Goal: Navigation & Orientation: Find specific page/section

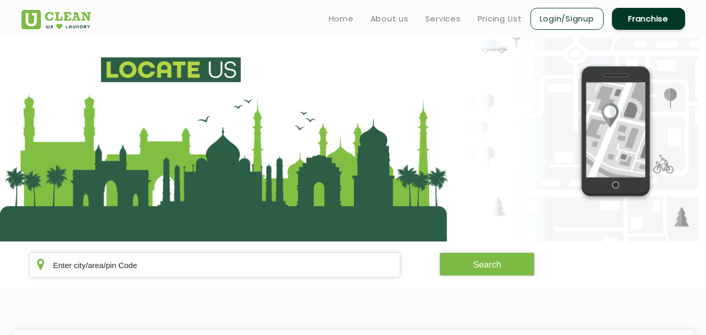
scroll to position [77, 0]
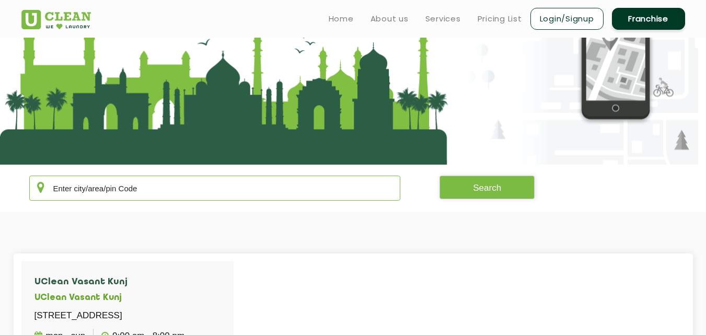
click at [177, 187] on input "text" at bounding box center [215, 188] width 372 height 25
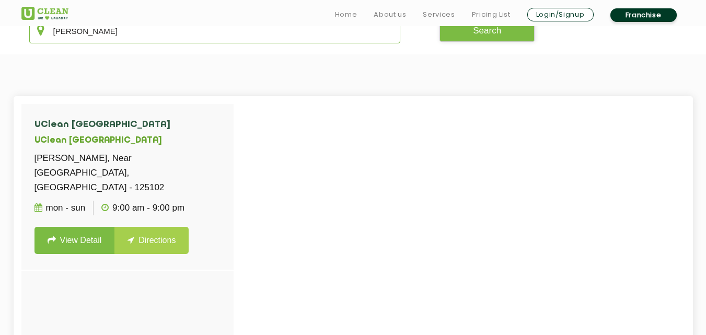
scroll to position [237, 0]
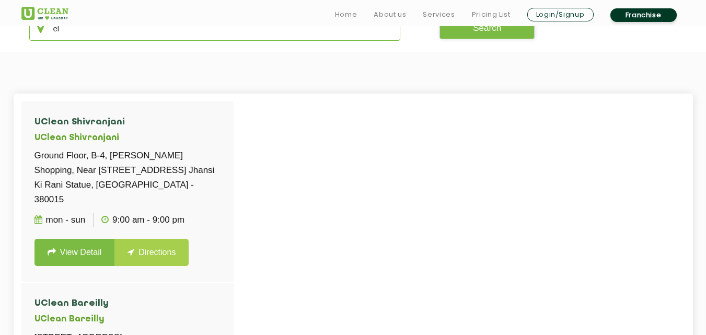
type input "e"
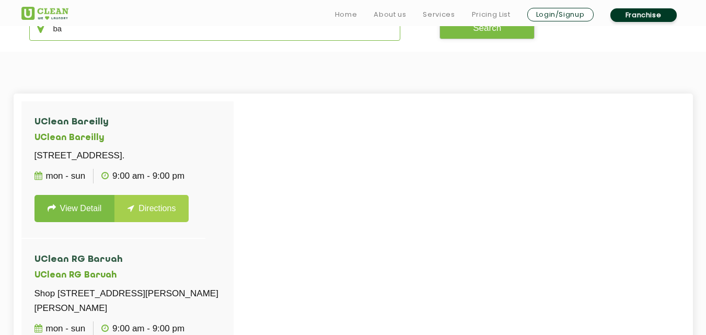
type input "b"
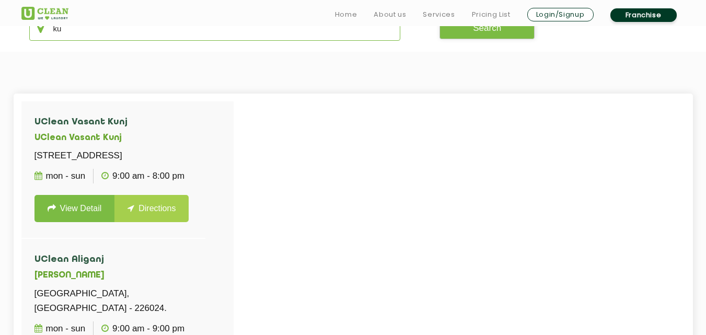
type input "k"
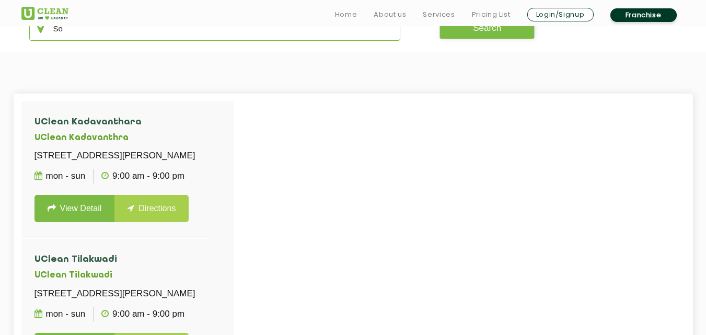
type input "S"
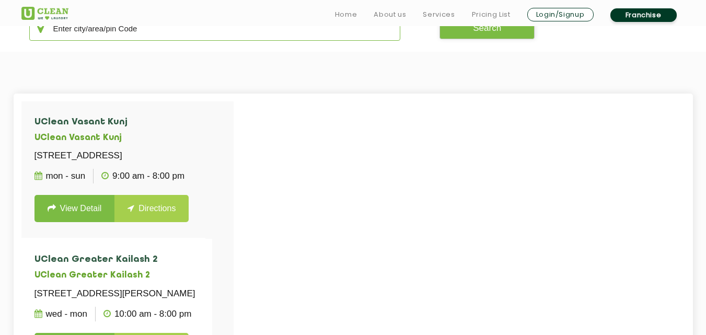
type input "q"
type input "S"
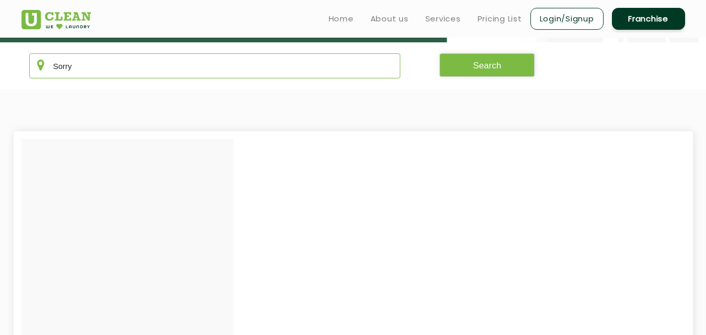
scroll to position [159, 0]
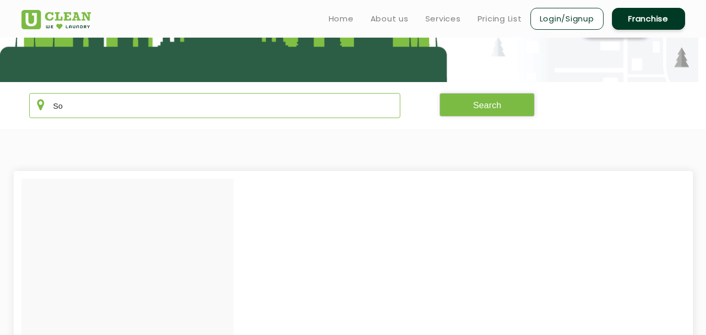
type input "S"
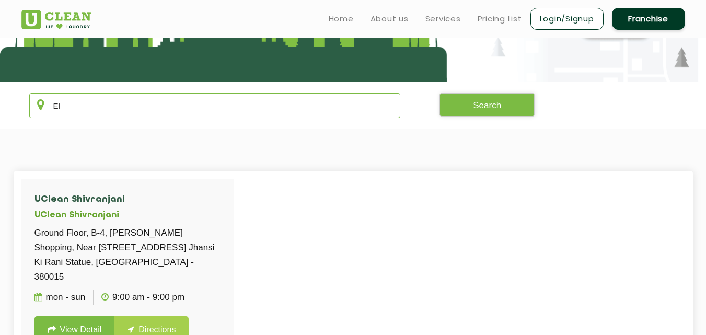
type input "E"
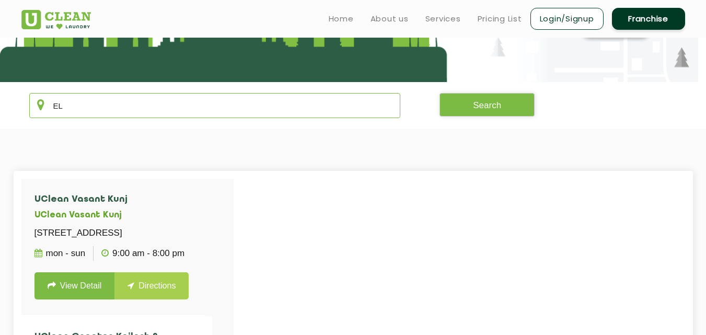
type input "E"
type input "e"
type input "E"
click at [485, 18] on link "Pricing List" at bounding box center [500, 19] width 44 height 13
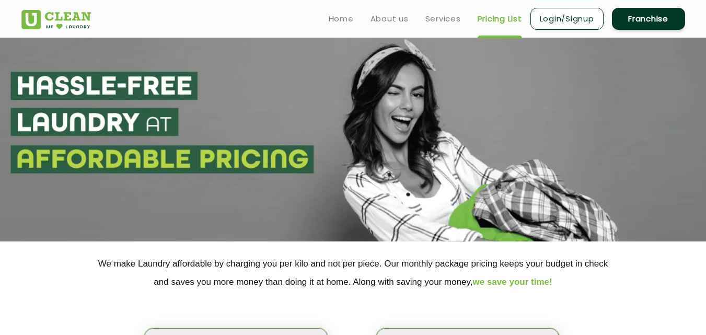
click at [449, 26] on ul "Home About us Services Pricing List Login/Signup Franchise" at bounding box center [502, 18] width 365 height 25
click at [448, 21] on link "Services" at bounding box center [443, 19] width 36 height 13
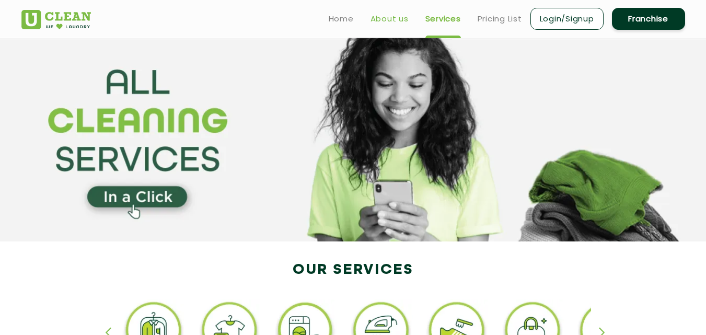
click at [390, 23] on link "About us" at bounding box center [390, 19] width 38 height 13
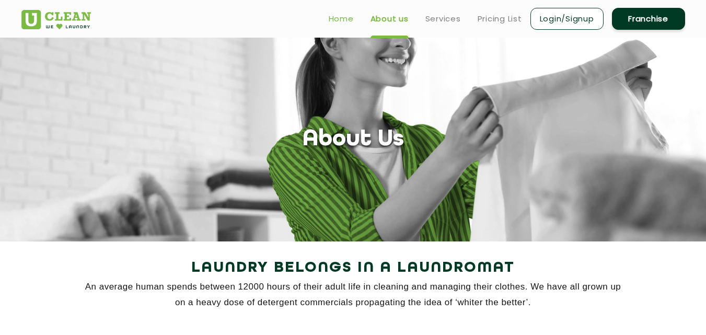
click at [346, 16] on link "Home" at bounding box center [341, 19] width 25 height 13
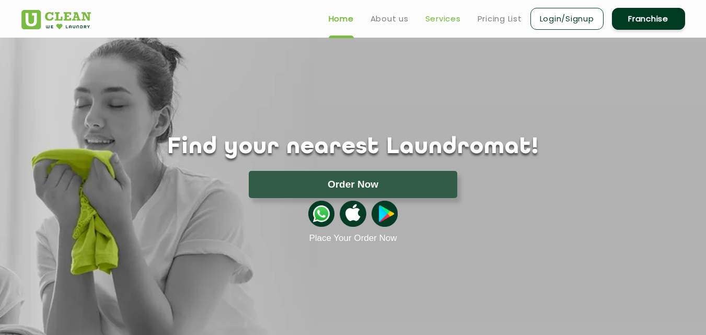
click at [456, 15] on link "Services" at bounding box center [443, 19] width 36 height 13
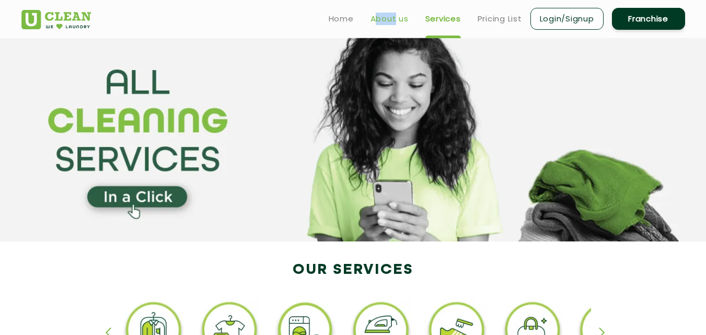
drag, startPoint x: 396, startPoint y: 8, endPoint x: 393, endPoint y: 17, distance: 9.6
click at [393, 17] on ul "Home About us Services Pricing List Login/Signup Franchise" at bounding box center [502, 18] width 365 height 25
click at [393, 17] on link "About us" at bounding box center [390, 19] width 38 height 13
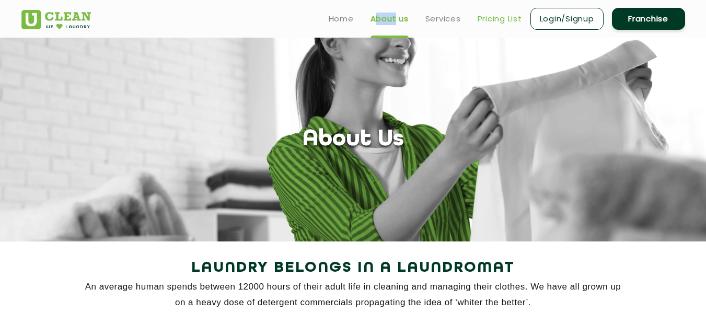
click at [484, 17] on link "Pricing List" at bounding box center [500, 19] width 44 height 13
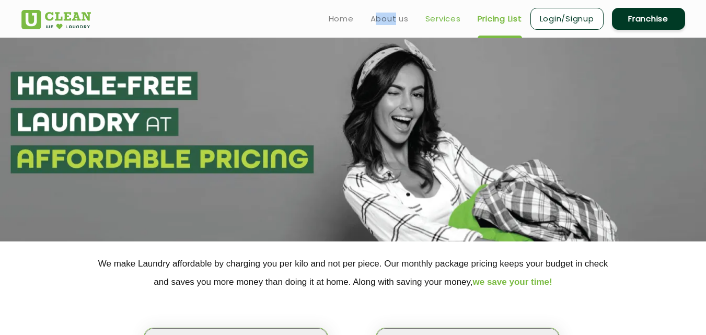
click at [437, 18] on link "Services" at bounding box center [443, 19] width 36 height 13
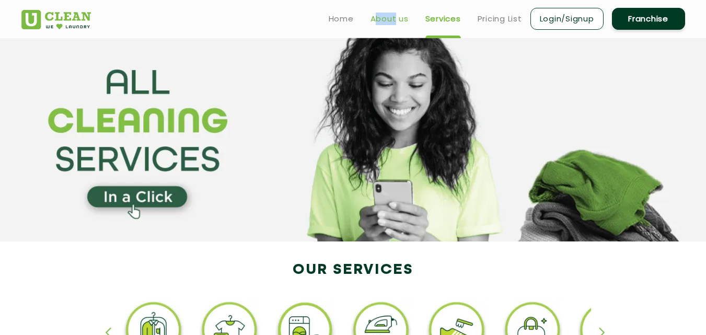
click at [393, 25] on link "About us" at bounding box center [390, 19] width 38 height 13
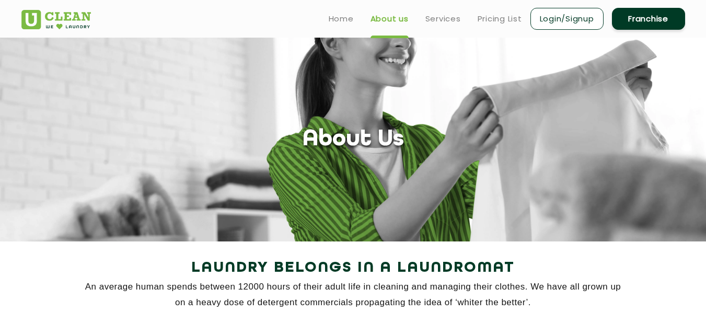
click at [354, 17] on ul "Home About us Services Pricing List Login/Signup Franchise" at bounding box center [502, 18] width 365 height 25
click at [341, 21] on link "Home" at bounding box center [341, 19] width 25 height 13
